Goal: Find specific page/section

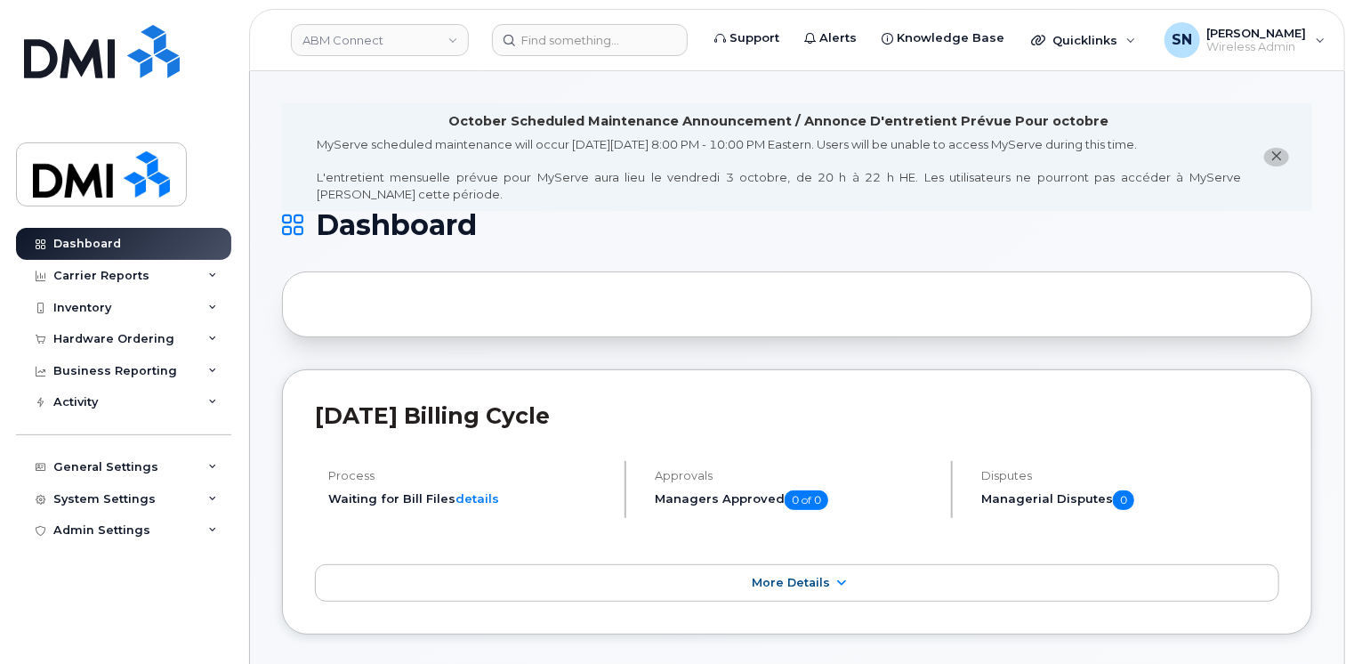
click at [1272, 157] on icon "close notification" at bounding box center [1278, 156] width 12 height 12
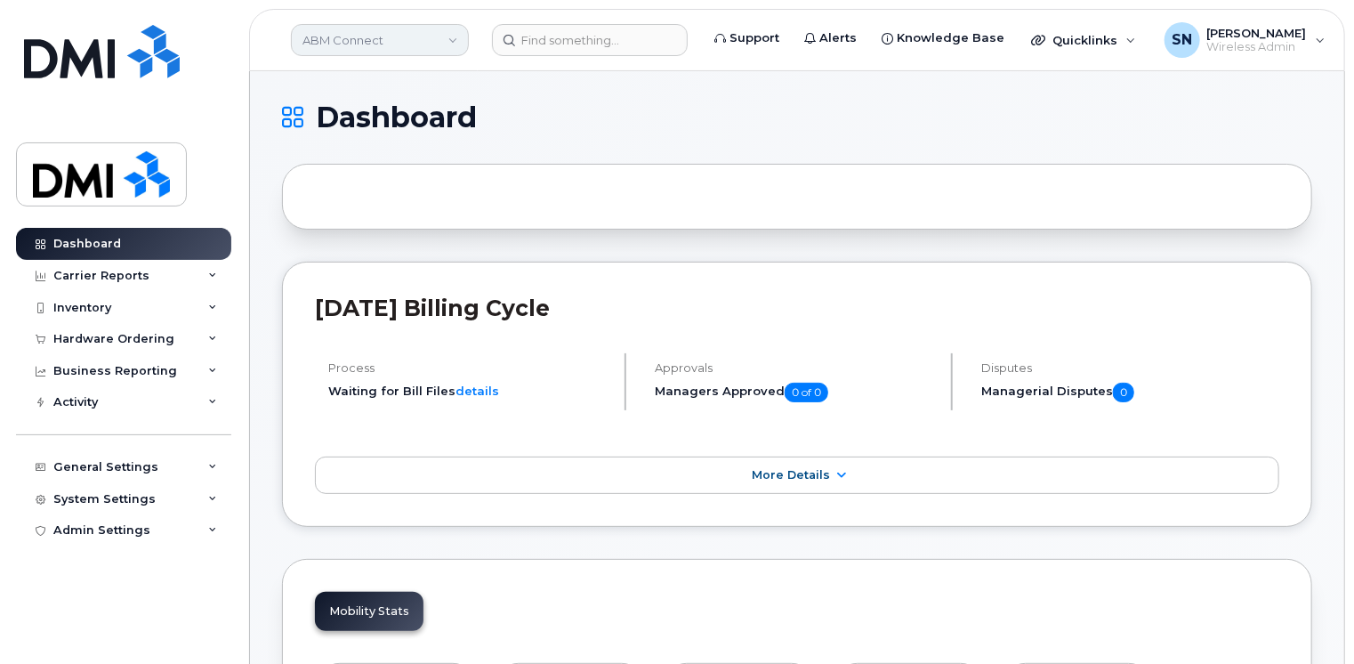
click at [454, 37] on link "ABM Connect" at bounding box center [380, 40] width 178 height 32
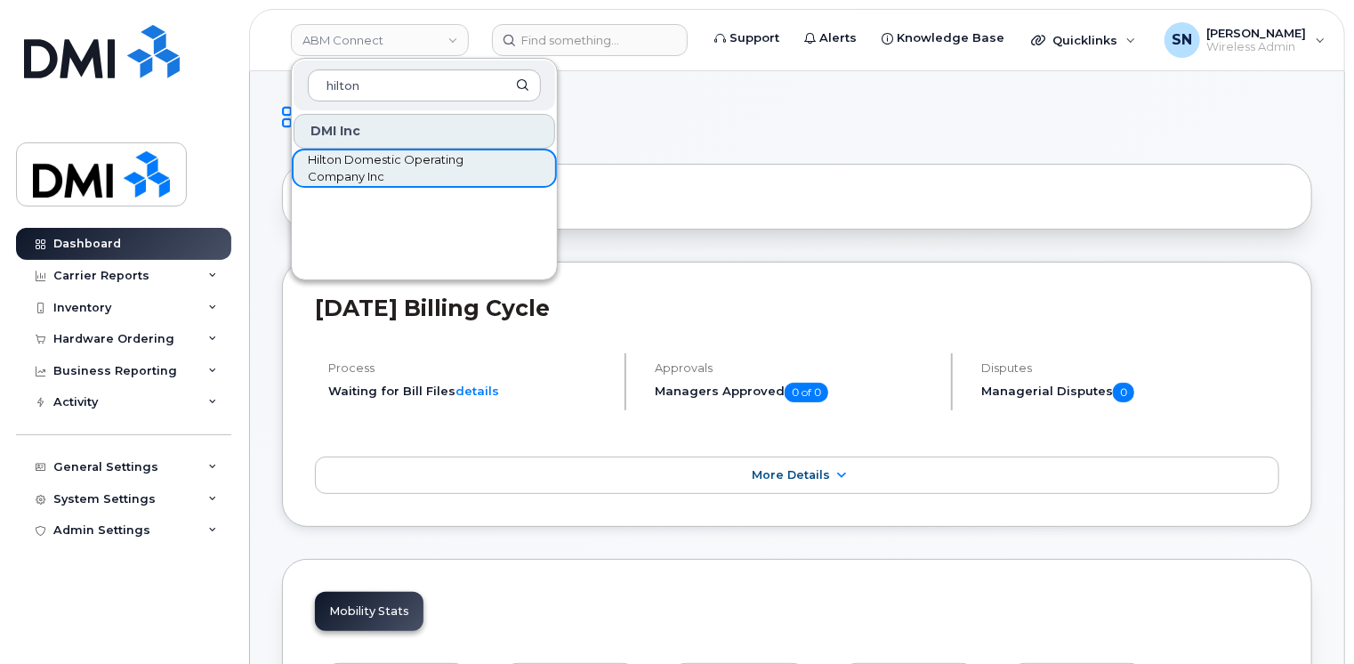
type input "hilton"
click at [419, 167] on span "Hilton Domestic Operating Company Inc" at bounding box center [410, 168] width 205 height 35
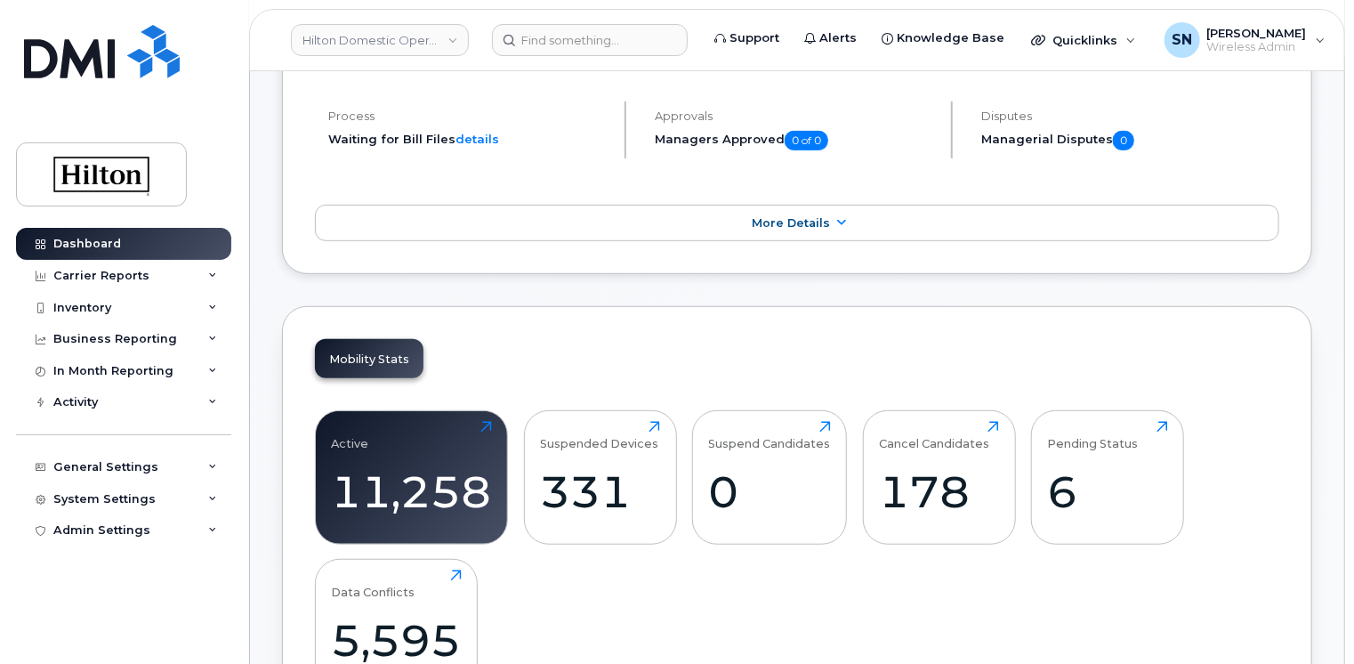
scroll to position [445, 0]
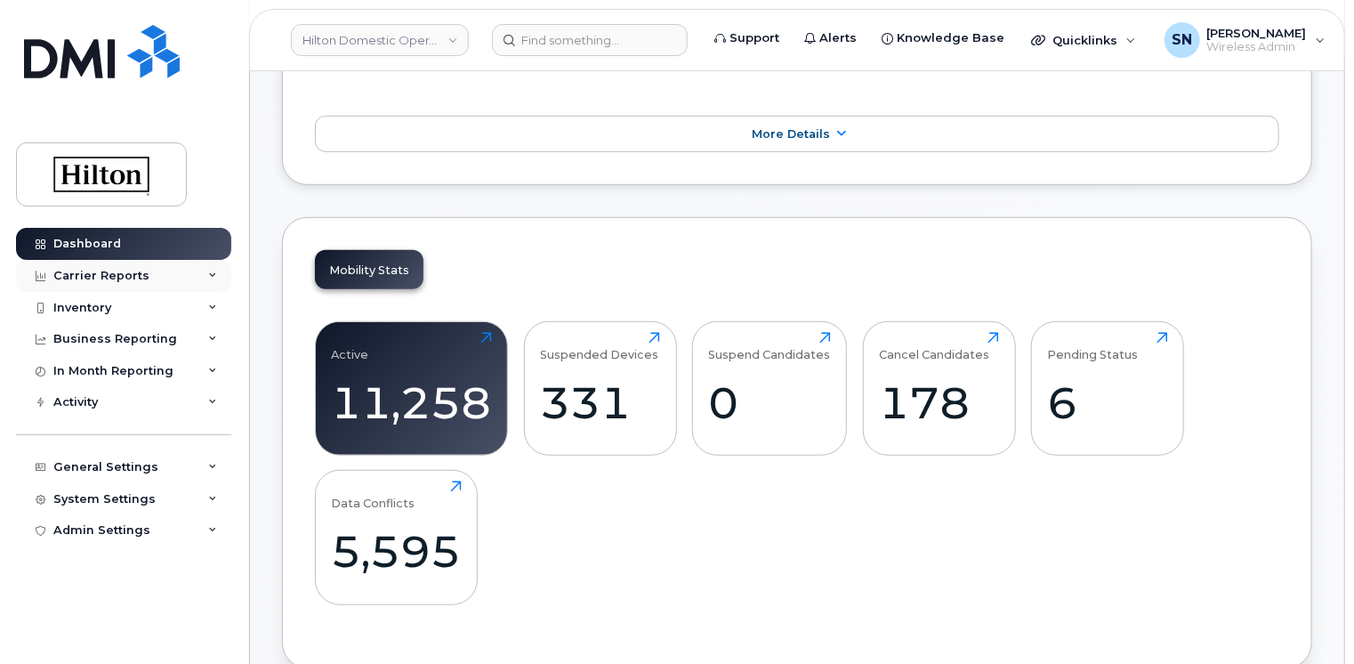
click at [124, 275] on div "Carrier Reports" at bounding box center [101, 276] width 96 height 14
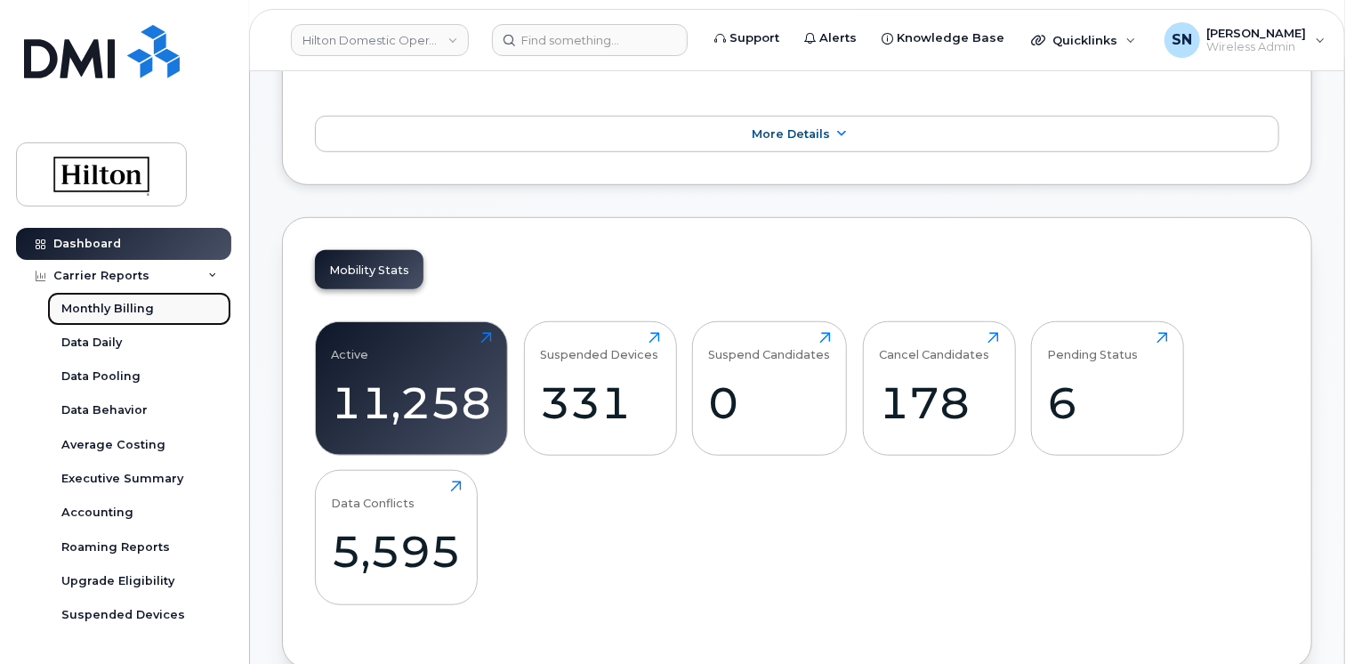
click at [122, 308] on div "Monthly Billing" at bounding box center [107, 309] width 93 height 16
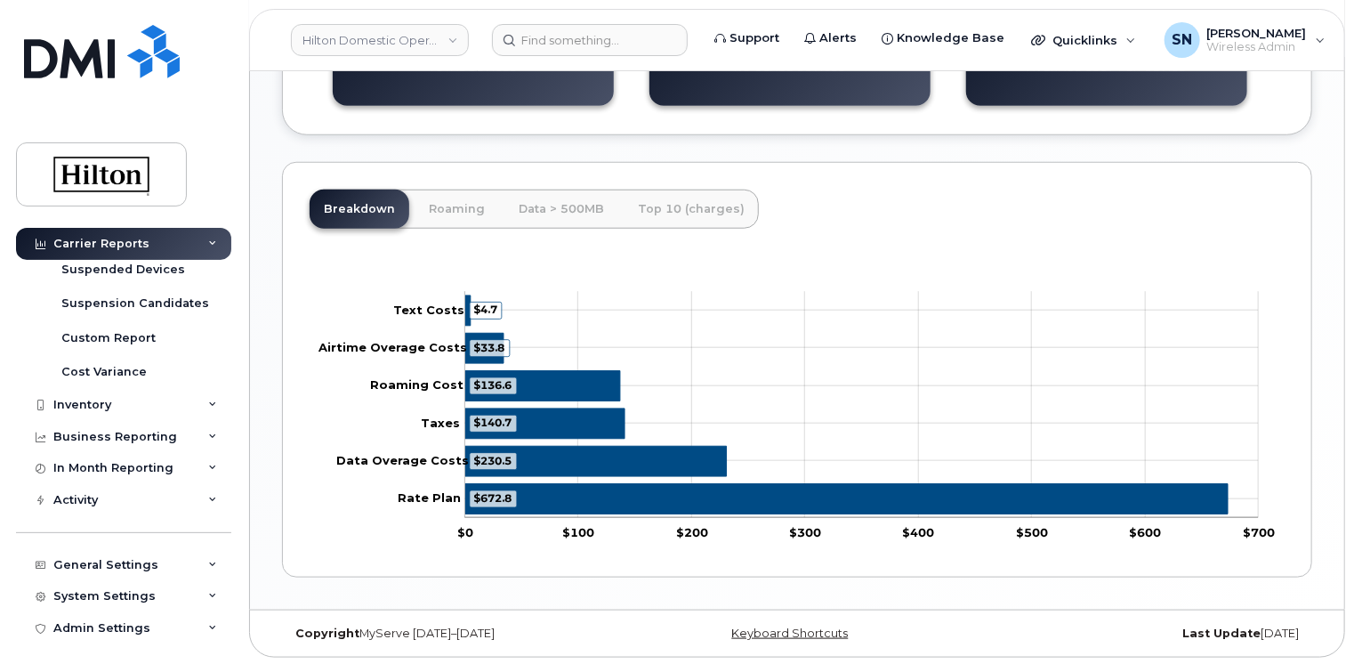
scroll to position [351, 0]
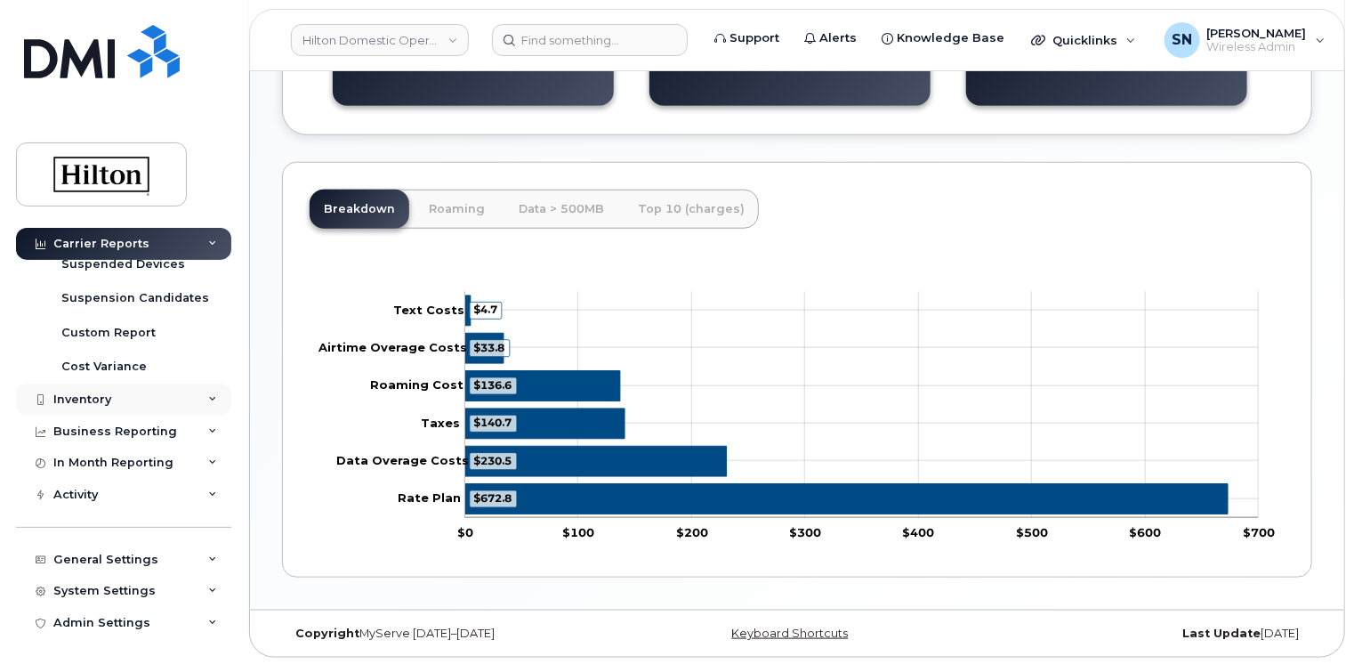
click at [96, 399] on div "Inventory" at bounding box center [82, 399] width 58 height 14
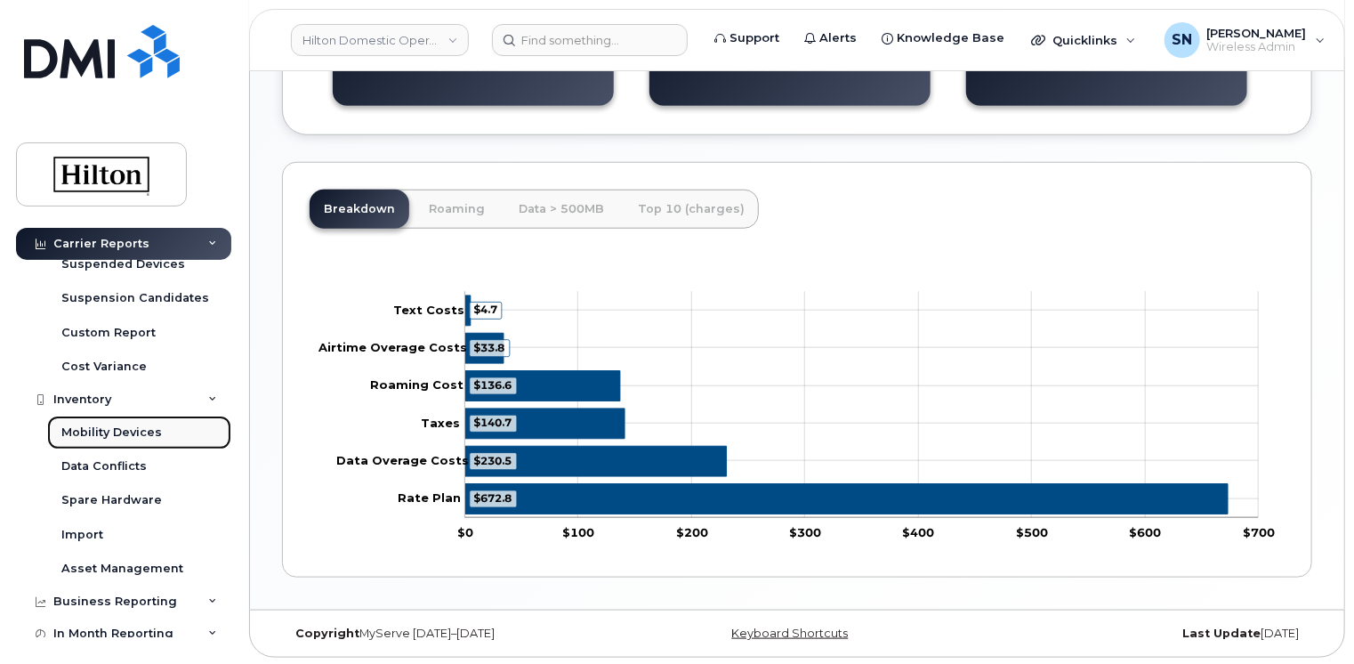
click at [115, 429] on div "Mobility Devices" at bounding box center [111, 432] width 101 height 16
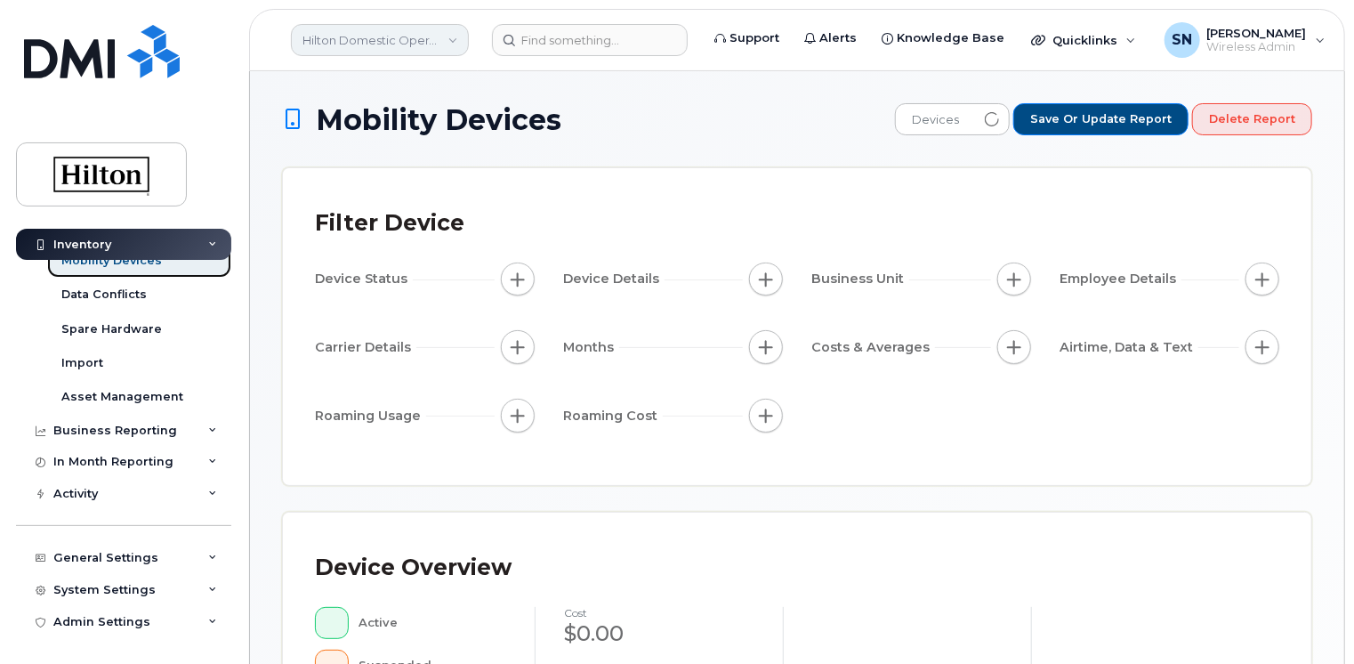
scroll to position [78, 0]
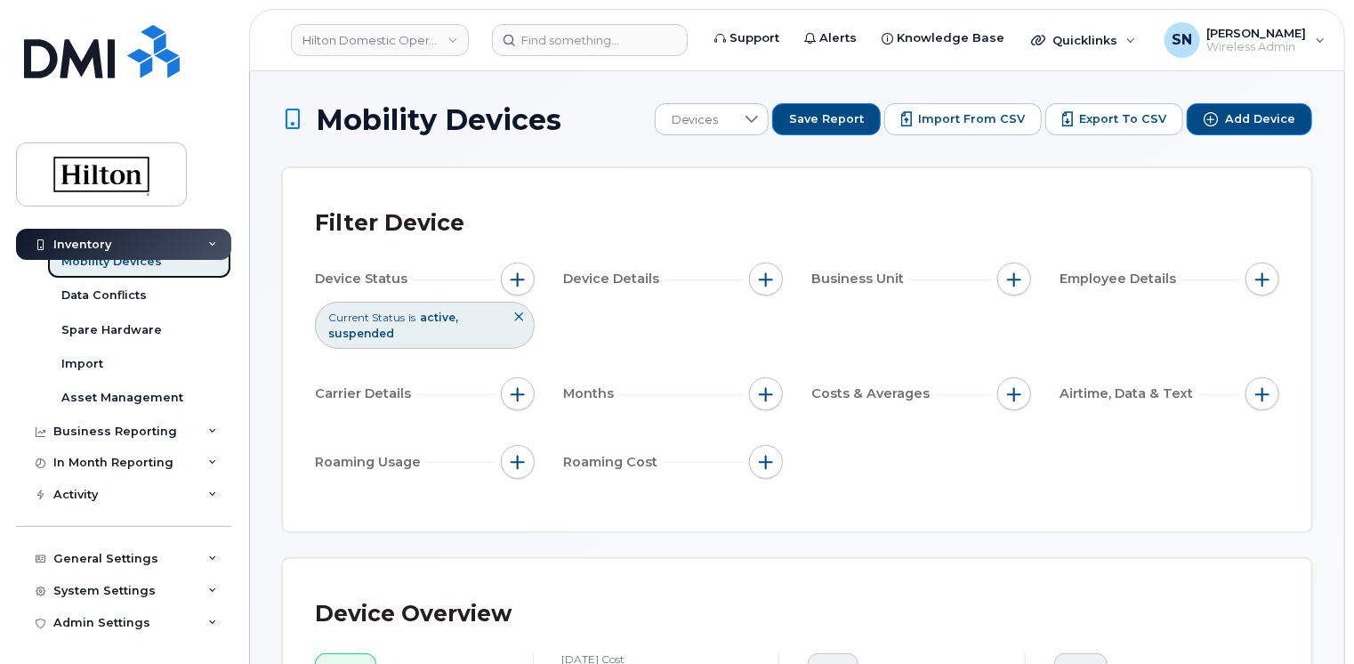
scroll to position [89, 0]
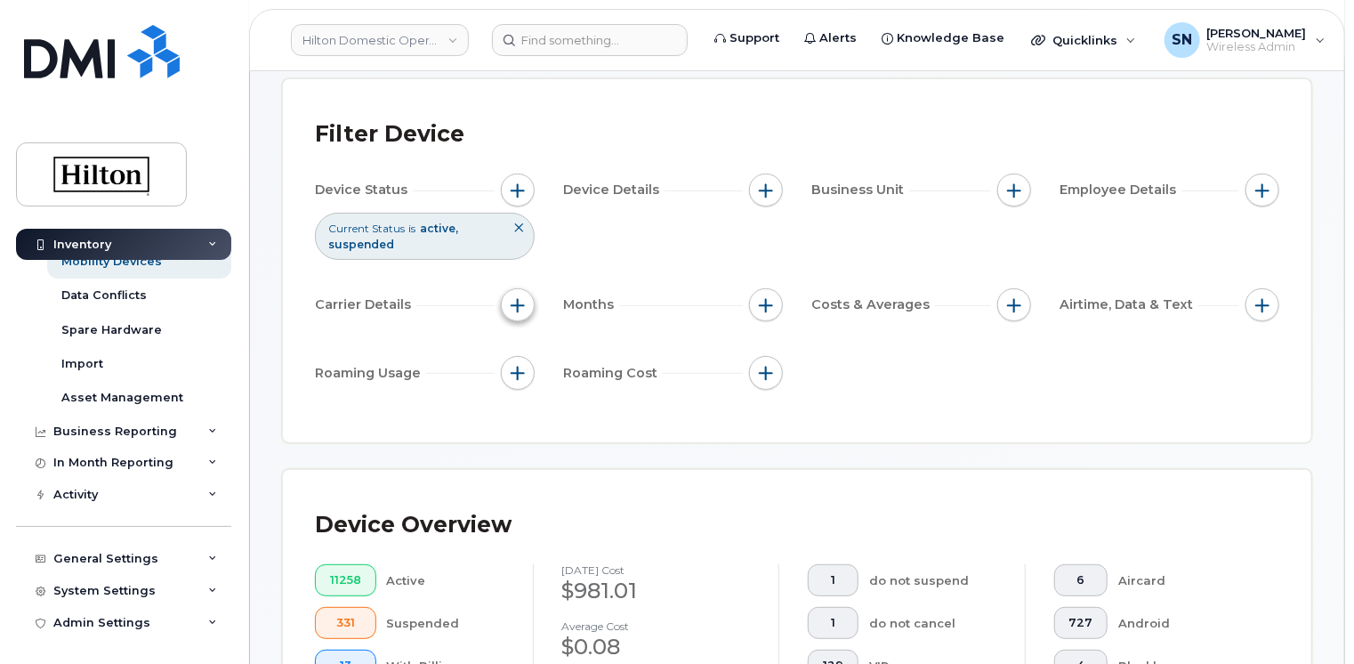
click at [519, 303] on span "button" at bounding box center [518, 305] width 14 height 14
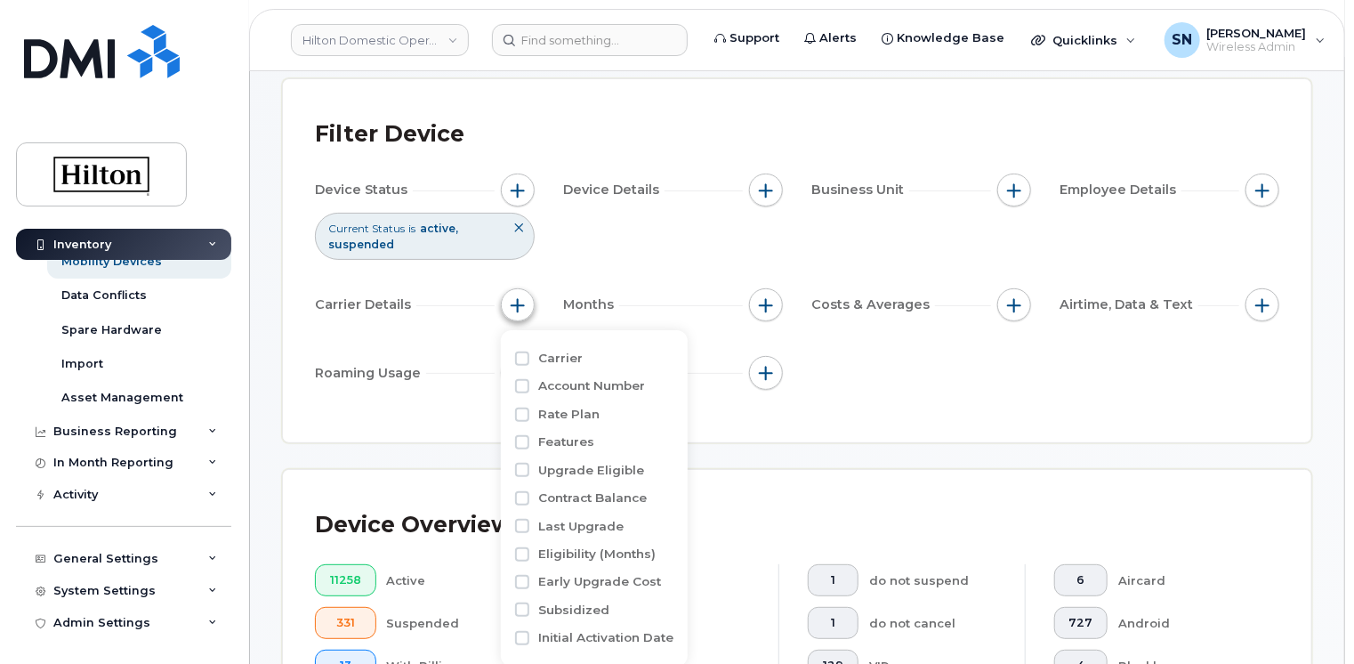
click at [519, 301] on span "button" at bounding box center [518, 305] width 14 height 14
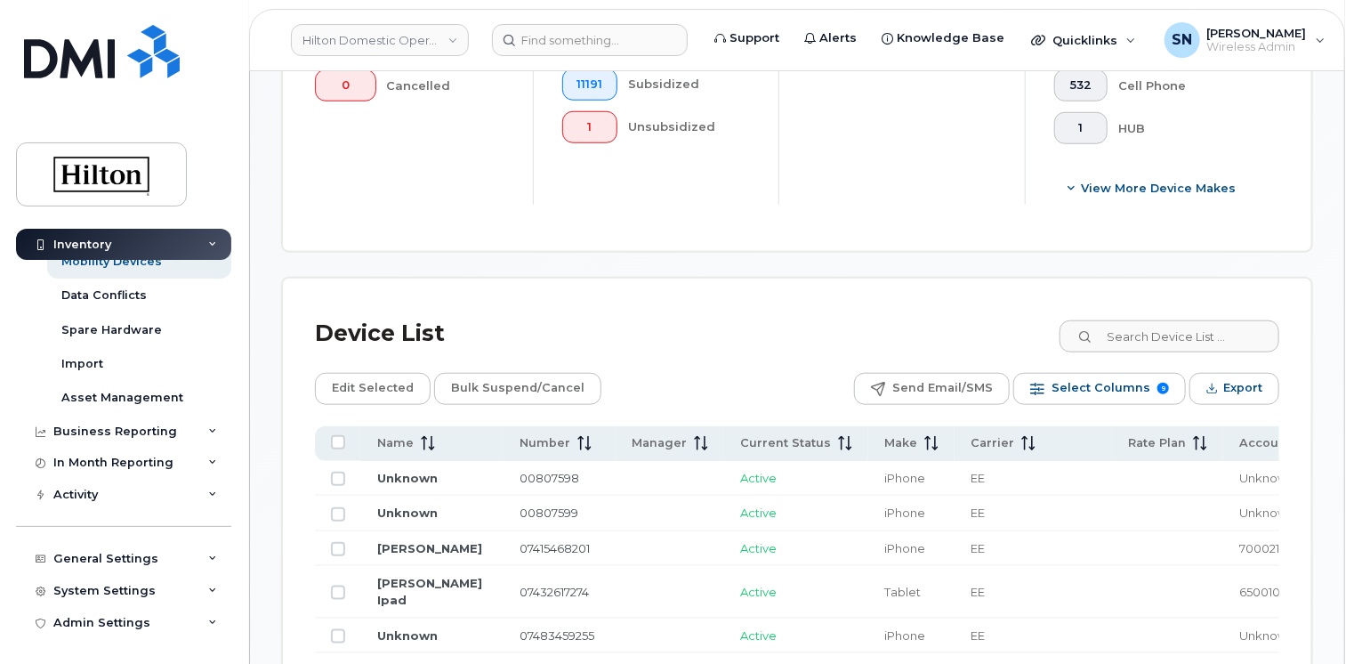
scroll to position [801, 0]
